Goal: Task Accomplishment & Management: Manage account settings

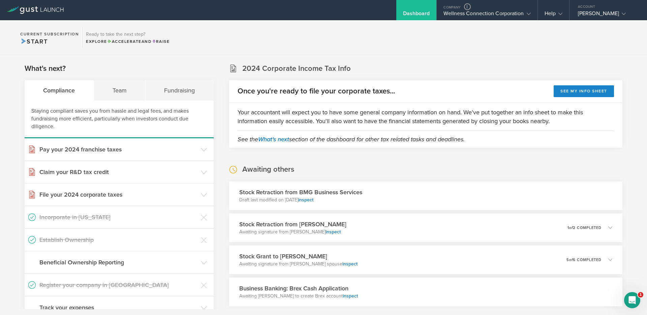
scroll to position [1246, 0]
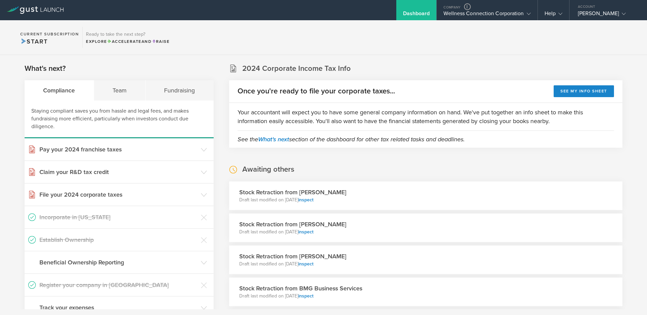
click at [454, 64] on section "2024 Corporate Income Tax Info Once you're ready to file your corporate taxes..…" at bounding box center [425, 105] width 393 height 84
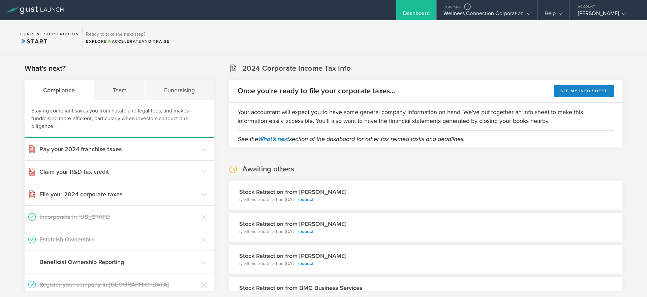
click at [604, 38] on section "Current Subscription Start Ready to take the next step? Explore Accelerate and …" at bounding box center [323, 37] width 647 height 35
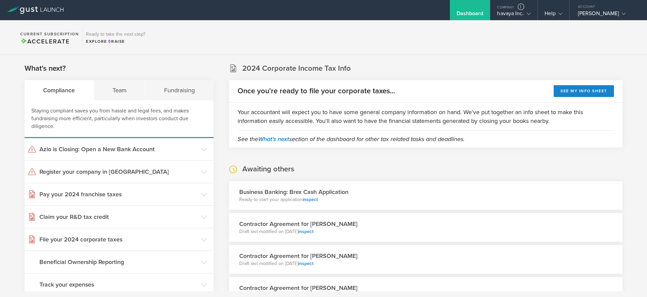
click at [372, 41] on section "Current Subscription Accelerate Ready to take the next step? Explore Raise" at bounding box center [323, 37] width 647 height 35
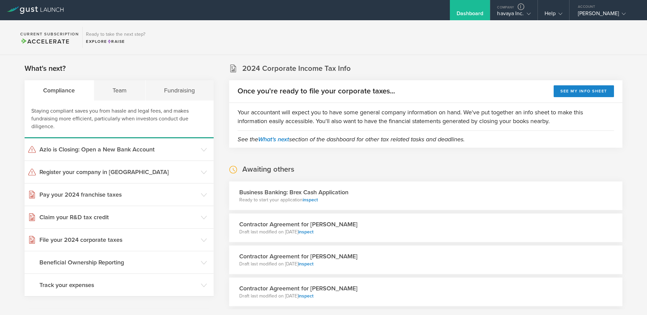
click at [394, 48] on section "Current Subscription Accelerate Ready to take the next step? Explore Raise" at bounding box center [323, 37] width 647 height 35
